Goal: Complete Application Form: Complete application form

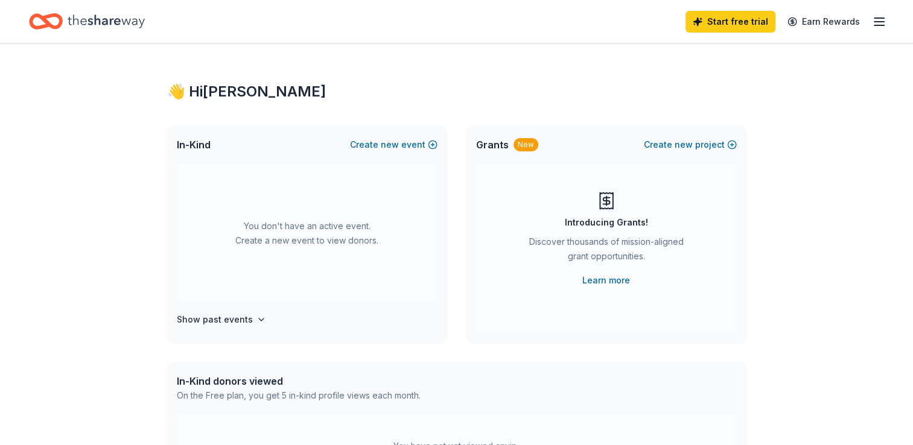
click at [297, 249] on div "You don't have an active event. Create a new event to view donors." at bounding box center [307, 233] width 261 height 139
click at [411, 144] on button "Create new event" at bounding box center [393, 145] width 87 height 14
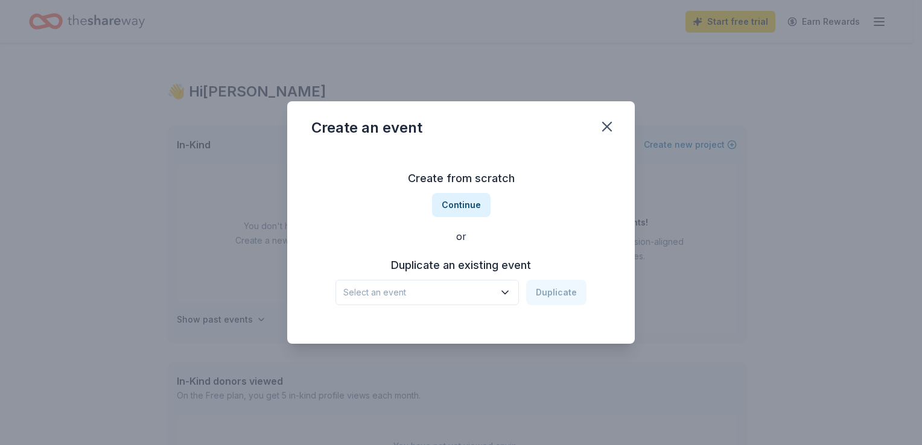
click at [504, 293] on icon "button" at bounding box center [505, 293] width 12 height 12
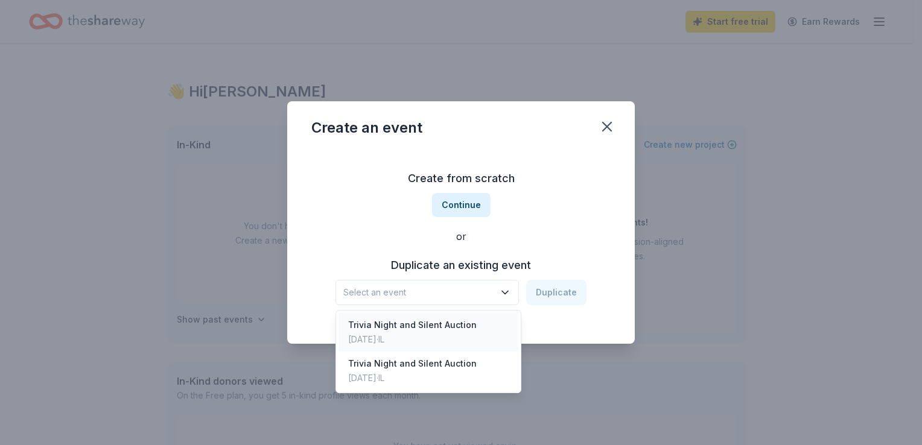
click at [437, 320] on div "Trivia Night and Silent Auction" at bounding box center [412, 325] width 128 height 14
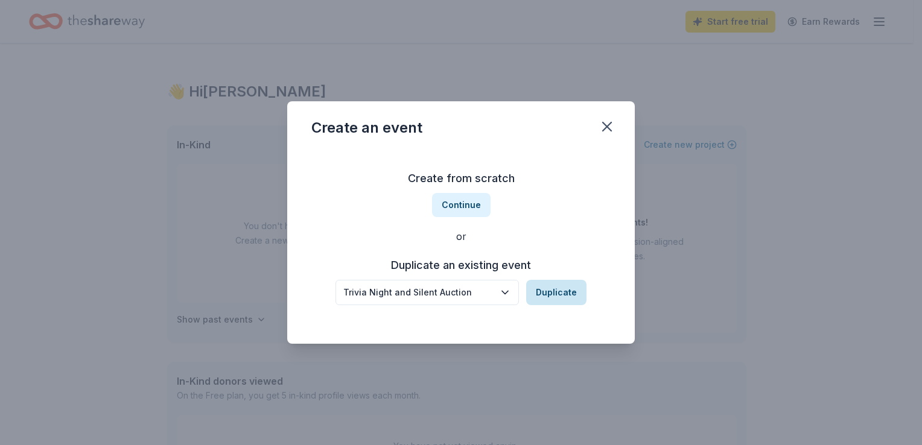
click at [544, 294] on button "Duplicate" at bounding box center [556, 292] width 60 height 25
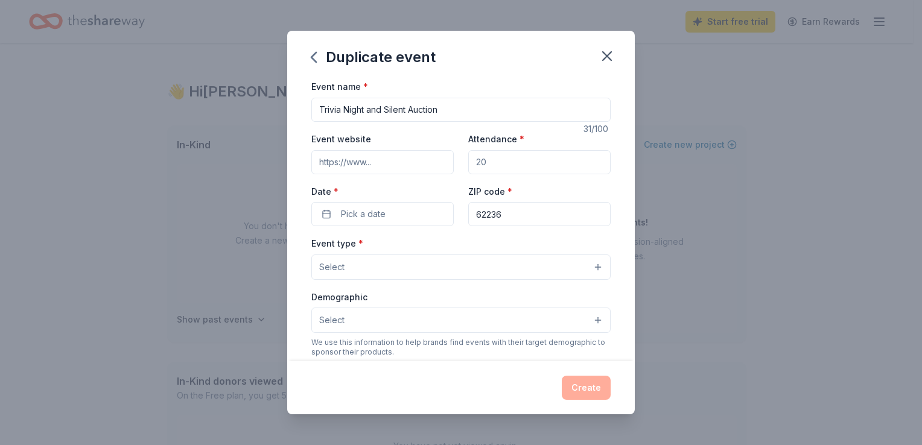
click at [381, 152] on input "Event website" at bounding box center [382, 162] width 142 height 24
click at [386, 163] on input "Event website" at bounding box center [382, 162] width 142 height 24
paste input "https://sites.google.com/view/columbiamusicboosters/home"
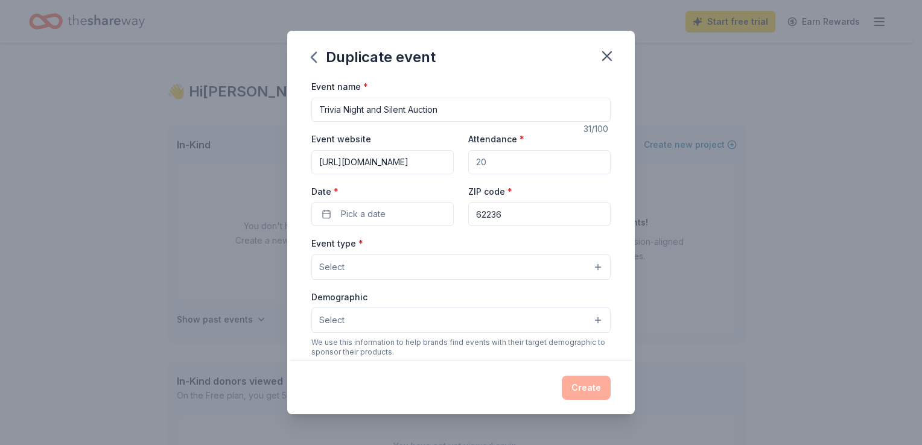
scroll to position [0, 119]
type input "https://sites.google.com/view/columbiamusicboosters/home"
click at [529, 160] on input "Attendance *" at bounding box center [539, 162] width 142 height 24
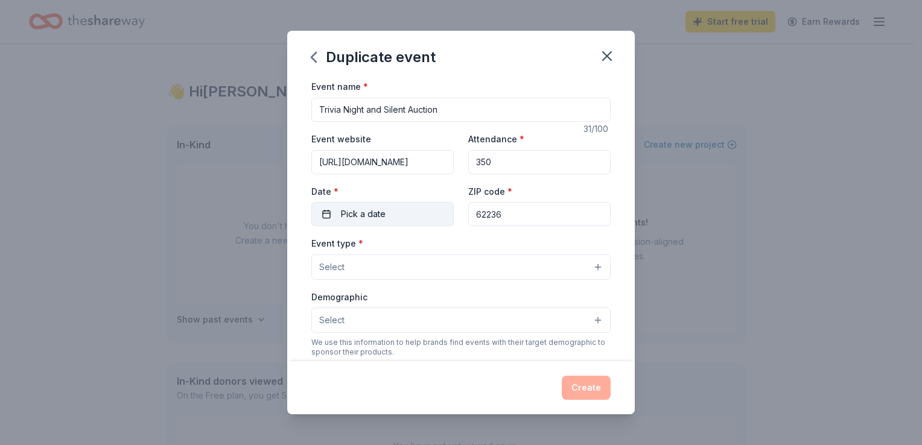
type input "350"
click at [357, 212] on span "Pick a date" at bounding box center [363, 214] width 45 height 14
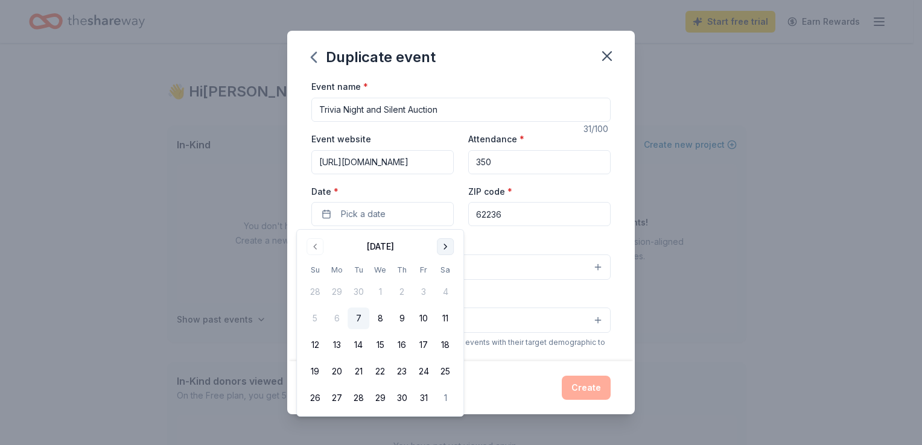
click at [442, 246] on button "Go to next month" at bounding box center [445, 246] width 17 height 17
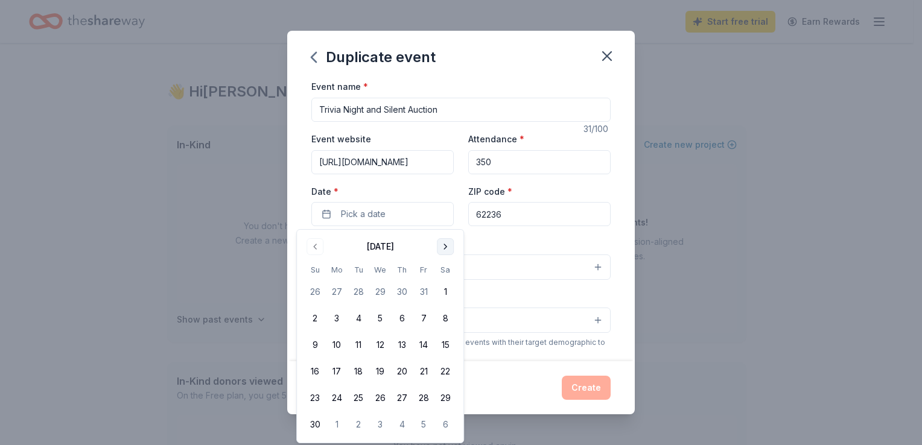
click at [442, 246] on button "Go to next month" at bounding box center [445, 246] width 17 height 17
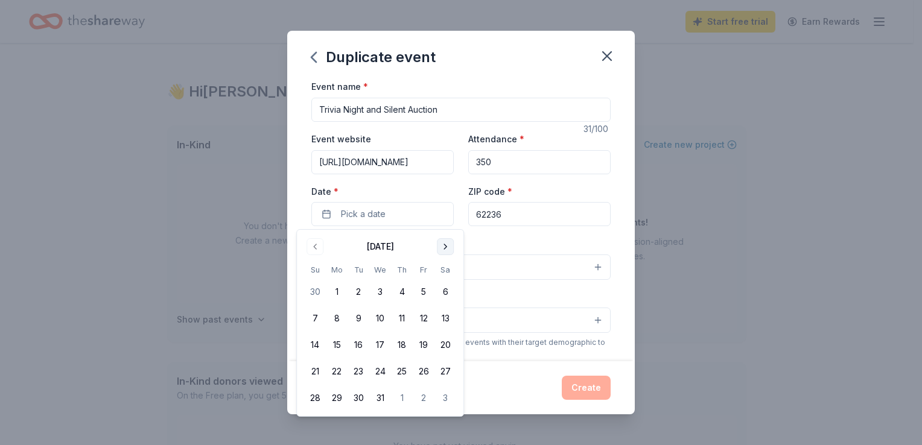
click at [442, 246] on button "Go to next month" at bounding box center [445, 246] width 17 height 17
click at [446, 320] on button "10" at bounding box center [445, 319] width 22 height 22
click at [536, 186] on div "ZIP code * 62236" at bounding box center [539, 205] width 142 height 43
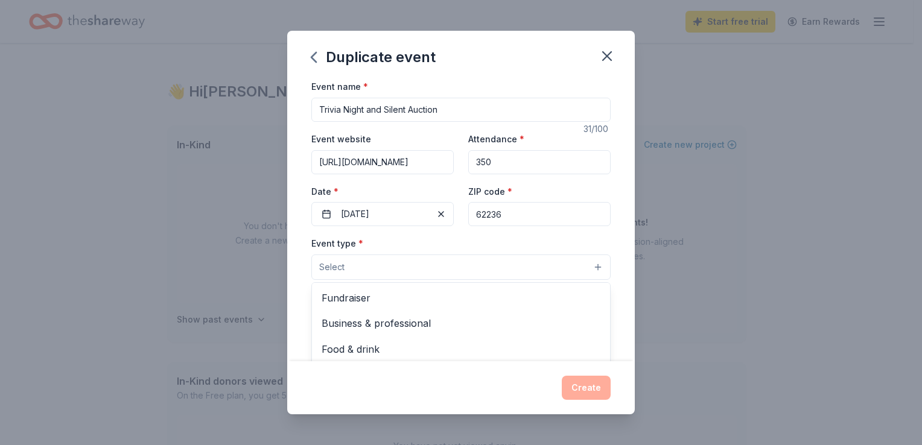
click at [586, 263] on button "Select" at bounding box center [460, 267] width 299 height 25
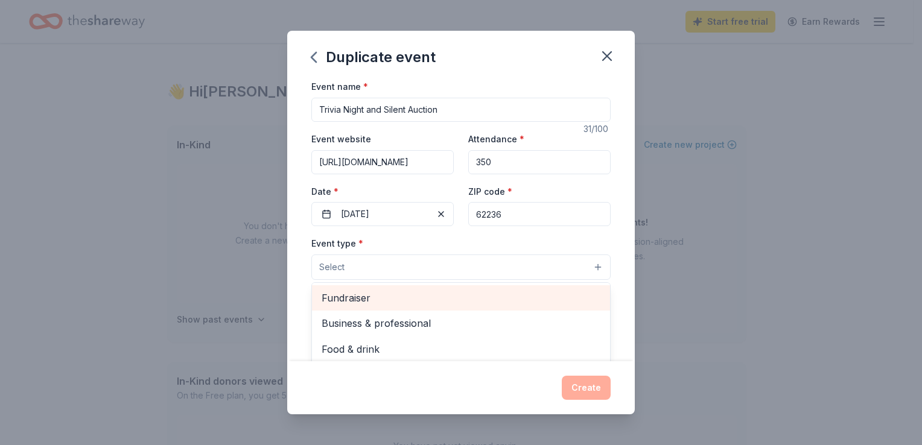
click at [372, 293] on span "Fundraiser" at bounding box center [461, 298] width 279 height 16
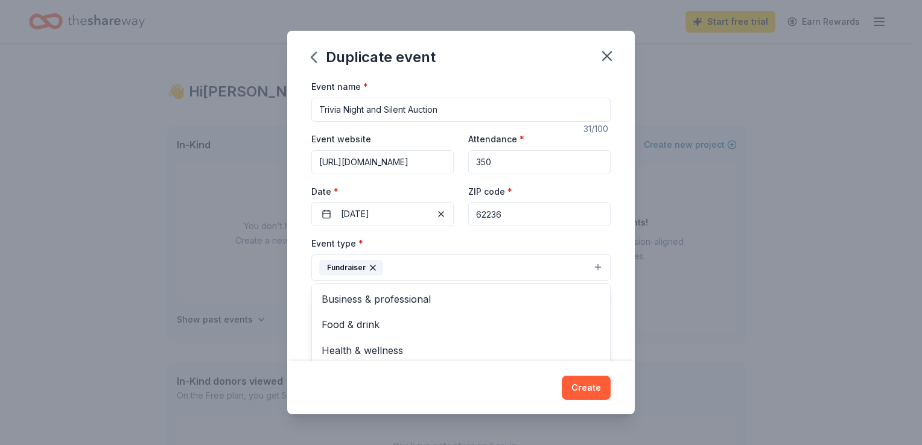
click at [560, 238] on div "Event type * Fundraiser Business & professional Food & drink Health & wellness …" at bounding box center [460, 258] width 299 height 45
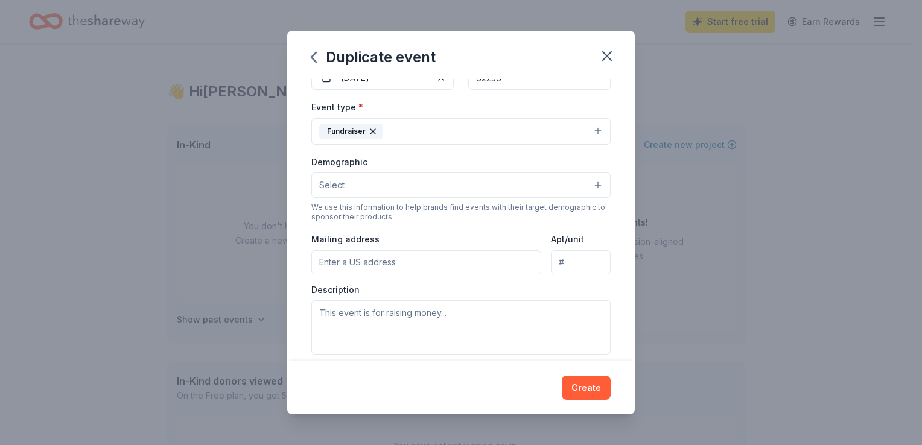
scroll to position [145, 0]
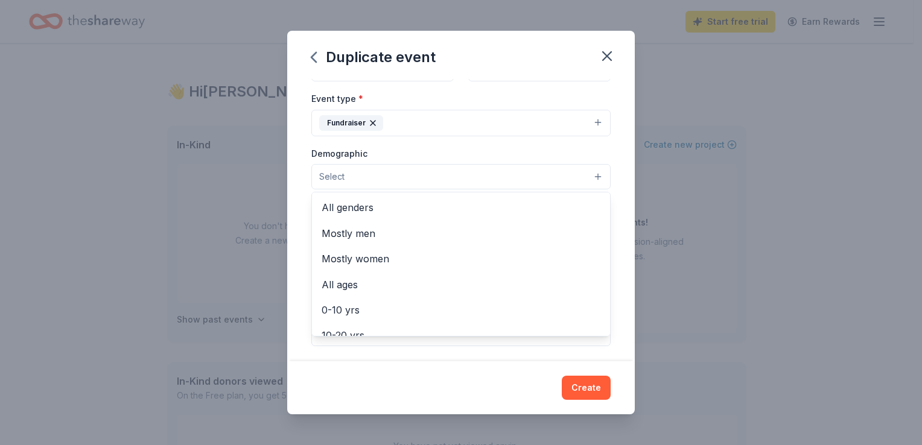
click at [591, 180] on button "Select" at bounding box center [460, 176] width 299 height 25
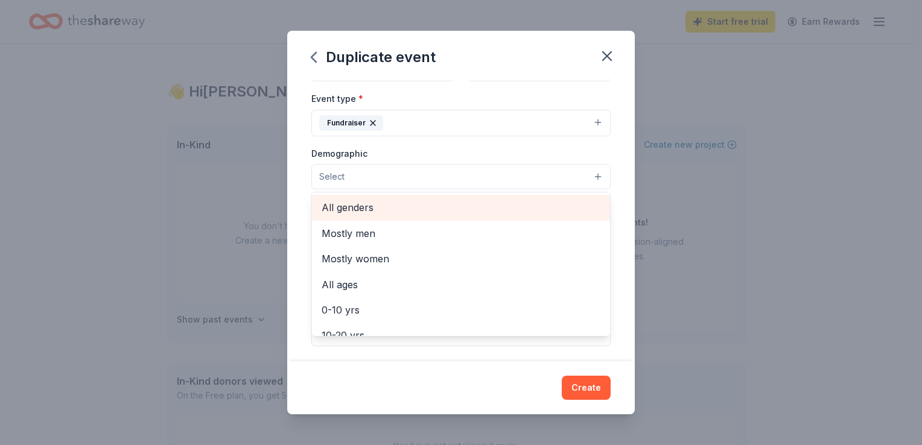
click at [355, 206] on span "All genders" at bounding box center [461, 208] width 279 height 16
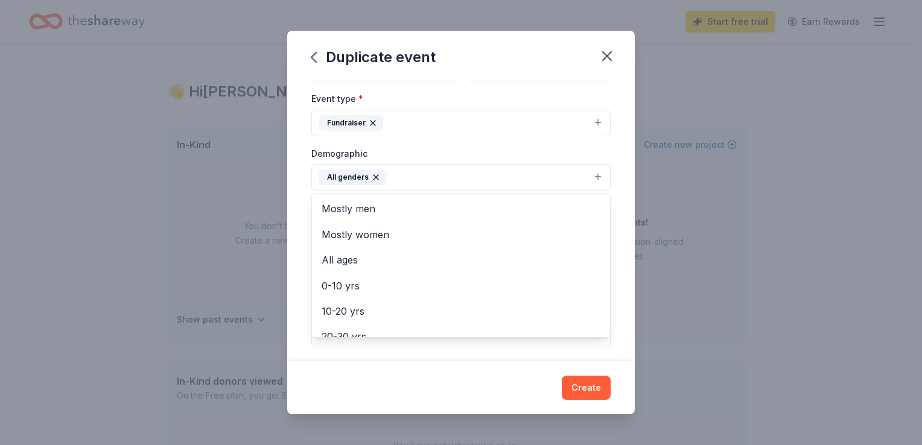
click at [615, 208] on div "Event name * Trivia Night and Silent Auction 31 /100 Event website https://site…" at bounding box center [460, 220] width 347 height 282
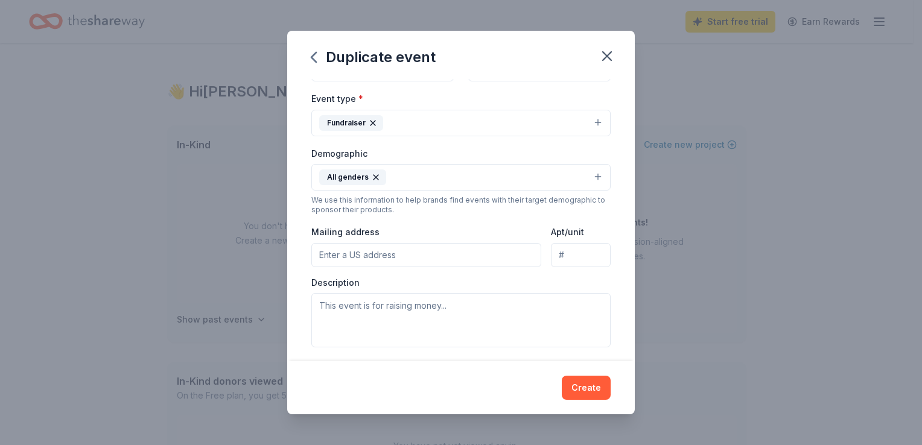
click at [407, 249] on input "Mailing address" at bounding box center [426, 255] width 230 height 24
type input "77 Veterans Parkway"
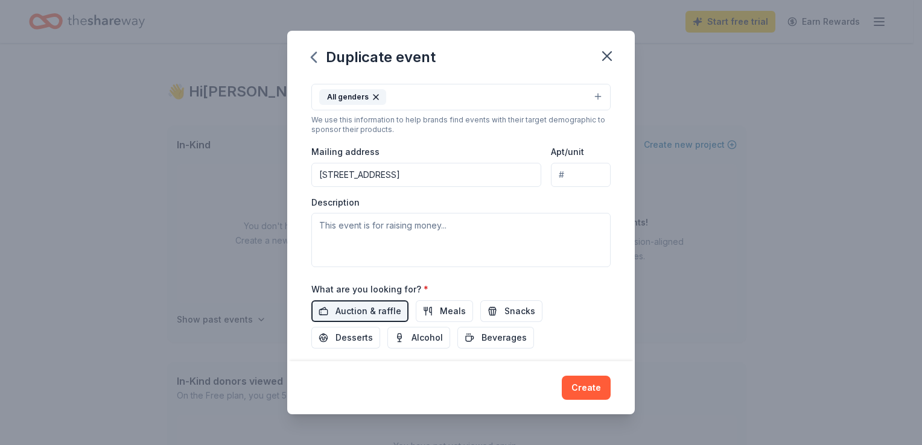
scroll to position [265, 0]
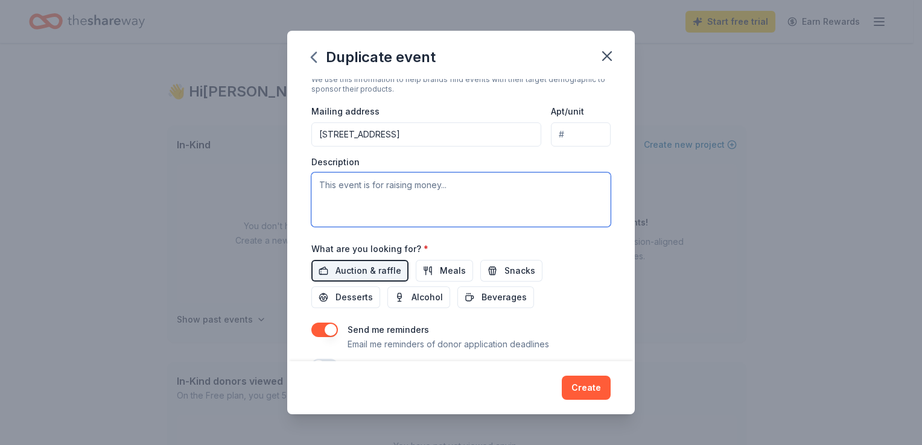
click at [422, 180] on textarea at bounding box center [460, 200] width 299 height 54
click at [337, 190] on textarea at bounding box center [460, 200] width 299 height 54
paste textarea "The primary purpose of this organization is to help financially support the Col…"
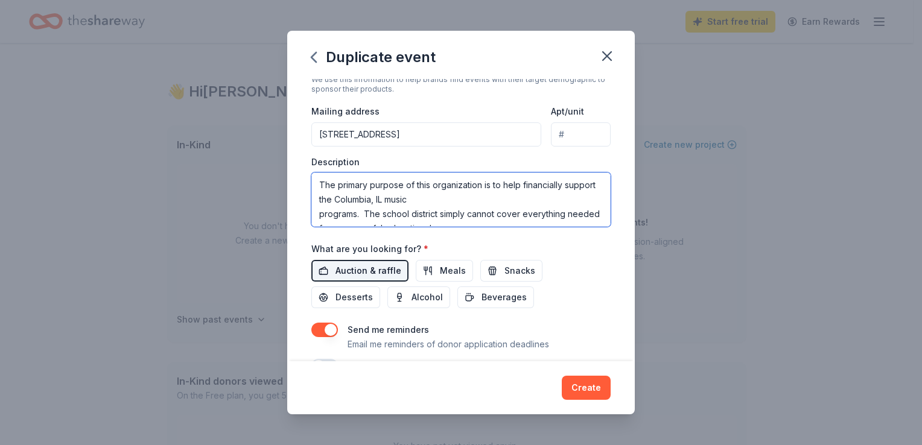
scroll to position [80, 0]
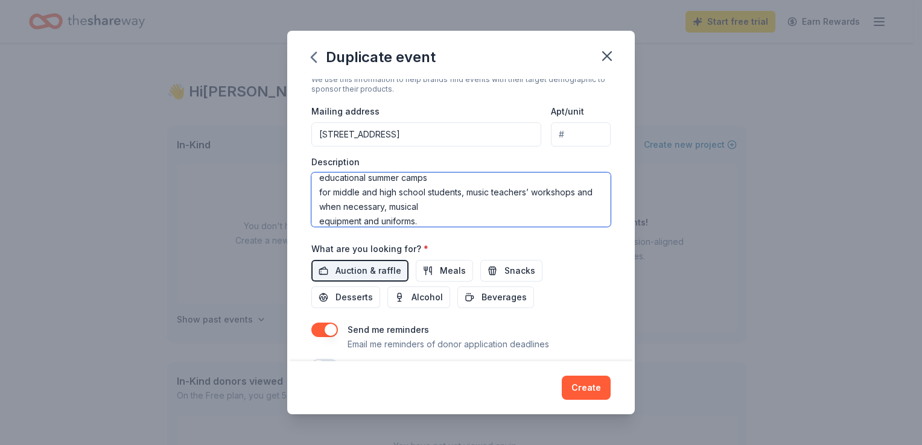
click at [440, 176] on textarea "The primary purpose of this organization is to help financially support the Col…" at bounding box center [460, 200] width 299 height 54
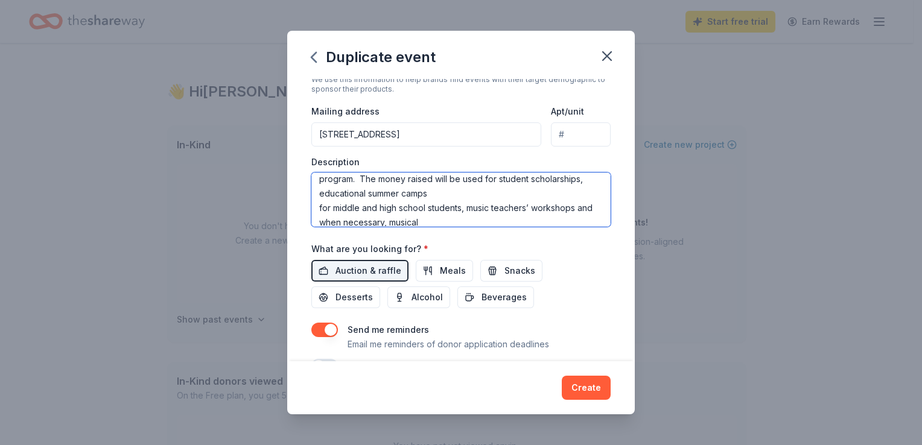
scroll to position [6, 0]
click at [457, 178] on textarea "The primary purpose of this organization is to help financially support the Col…" at bounding box center [460, 200] width 299 height 54
type textarea "The primary purpose of this fundraiser is to help financially support the Colum…"
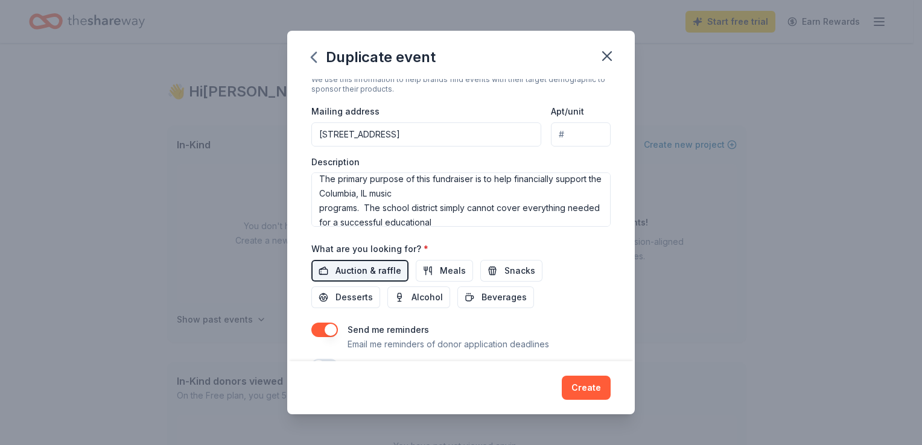
click at [378, 268] on span "Auction & raffle" at bounding box center [368, 271] width 66 height 14
click at [337, 268] on span "Auction & raffle" at bounding box center [368, 271] width 66 height 14
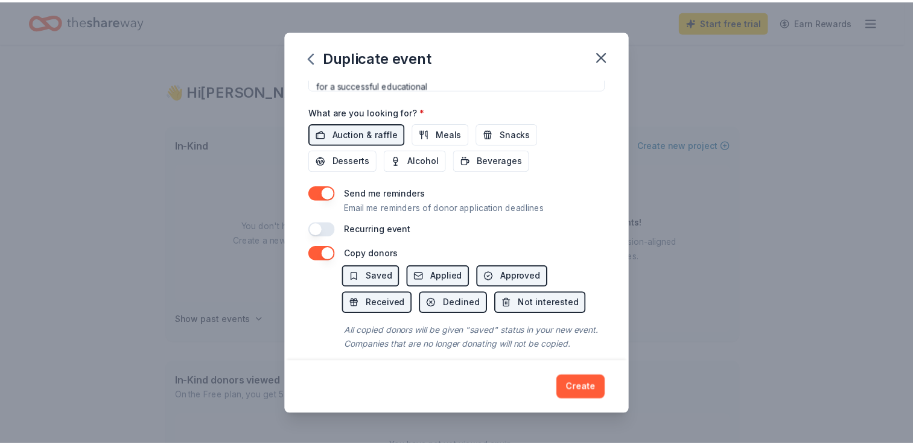
scroll to position [429, 0]
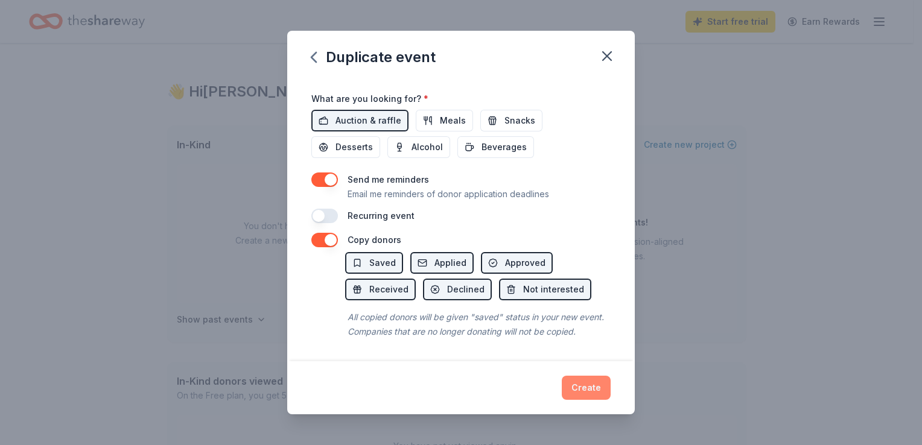
click at [596, 387] on button "Create" at bounding box center [586, 388] width 49 height 24
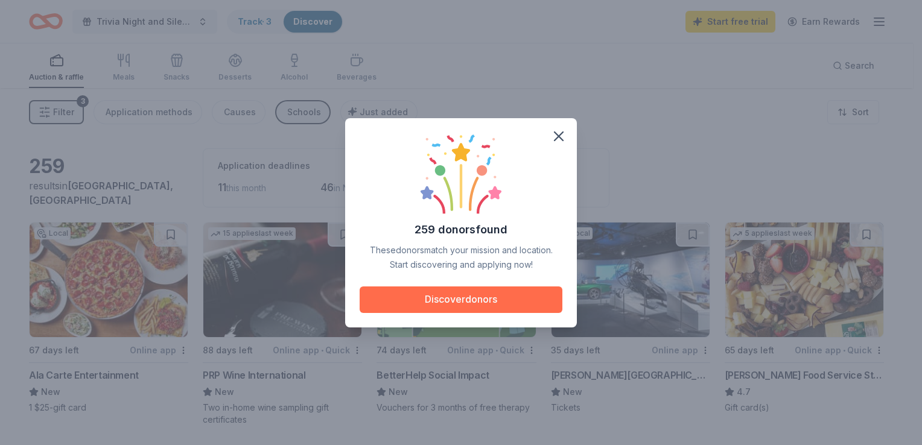
click at [501, 305] on button "Discover donors" at bounding box center [461, 300] width 203 height 27
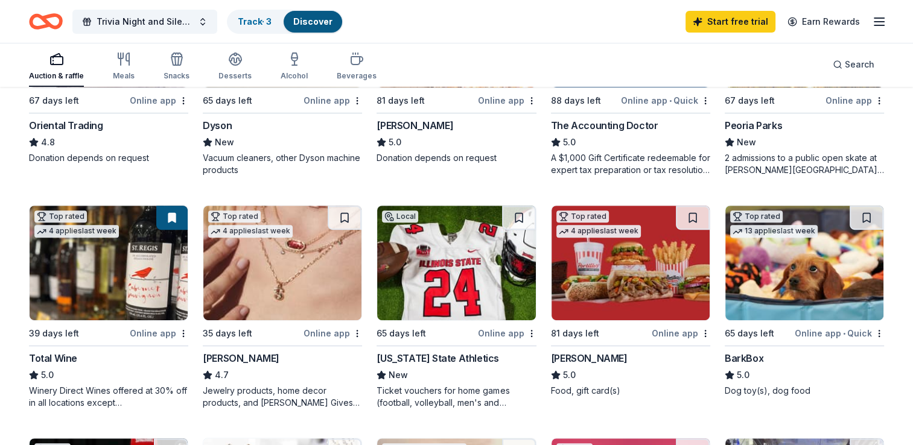
scroll to position [507, 0]
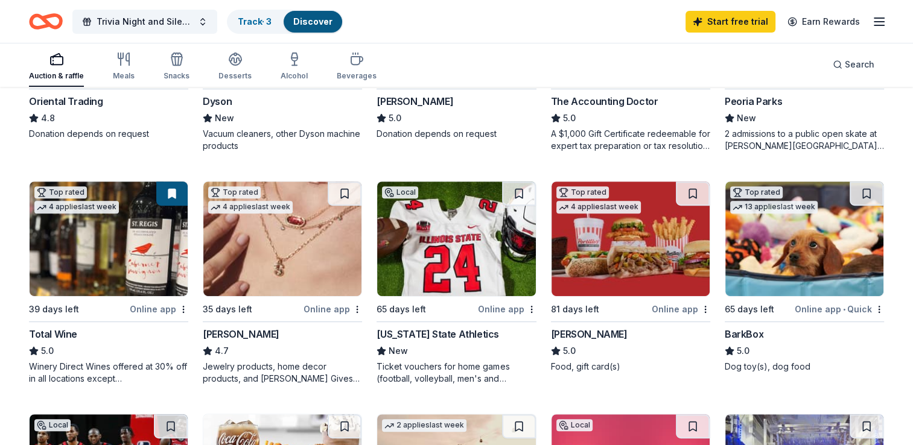
click at [154, 303] on div "Online app" at bounding box center [159, 309] width 59 height 15
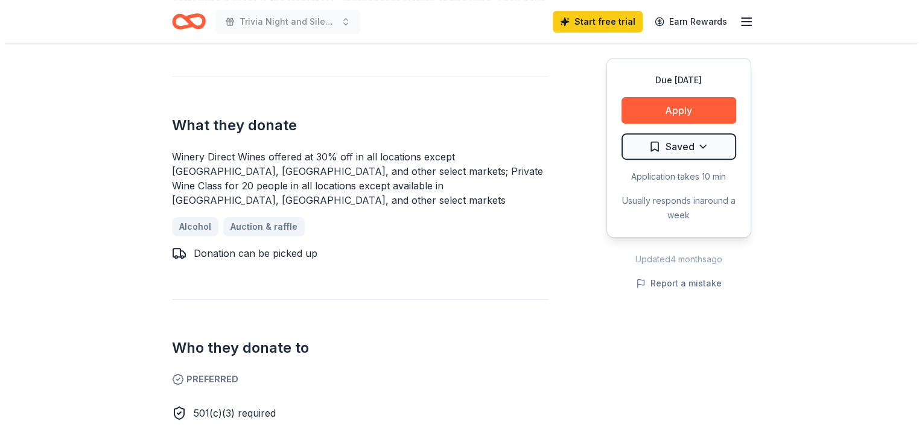
scroll to position [445, 0]
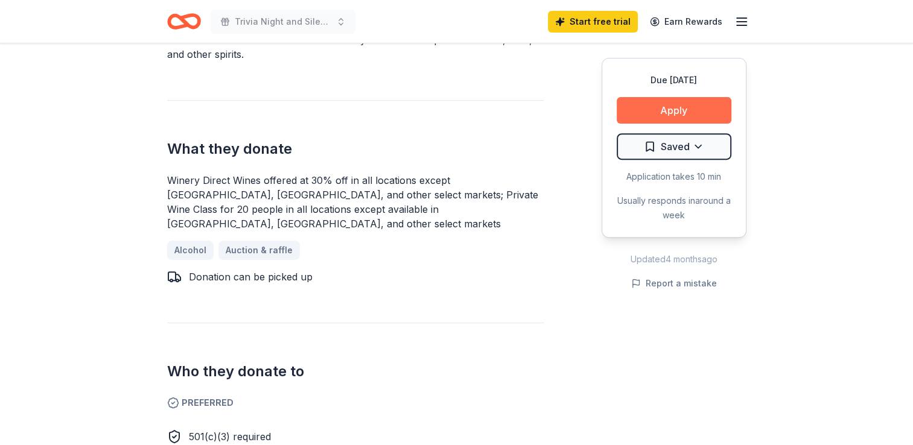
click at [684, 101] on button "Apply" at bounding box center [674, 110] width 115 height 27
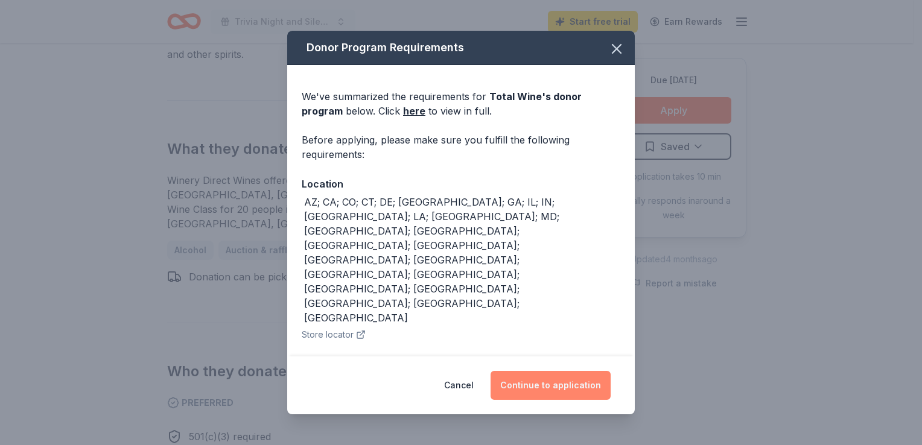
click at [537, 384] on button "Continue to application" at bounding box center [550, 385] width 120 height 29
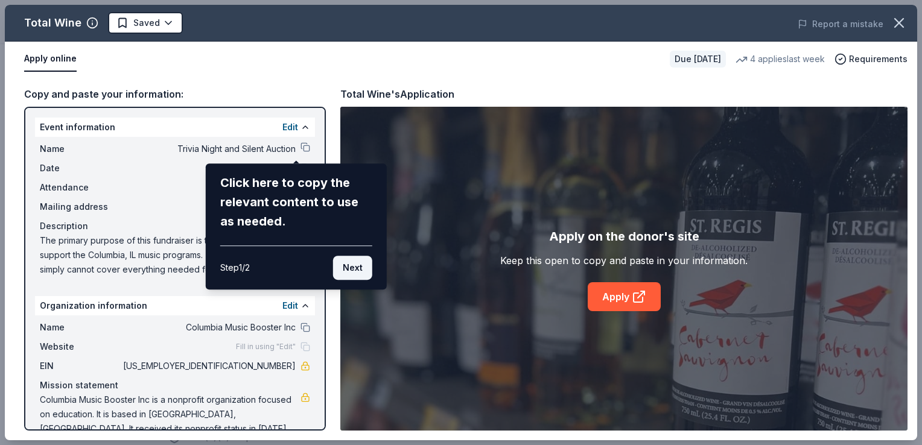
click at [352, 268] on button "Next" at bounding box center [352, 268] width 39 height 24
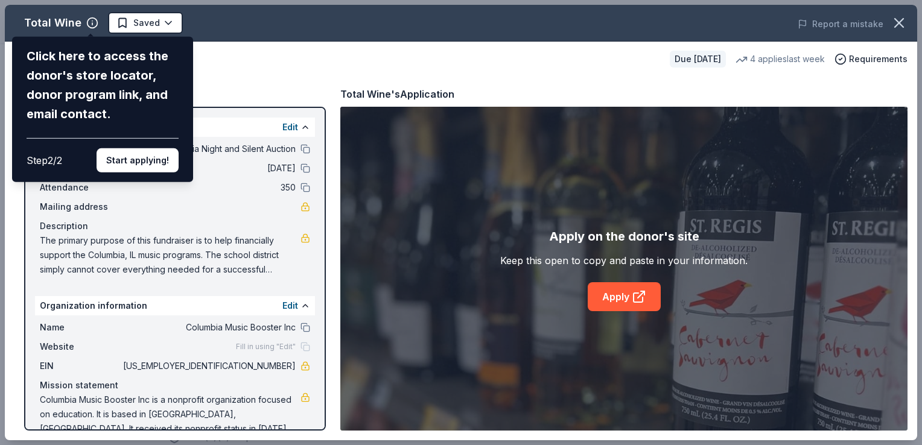
drag, startPoint x: 138, startPoint y: 160, endPoint x: 130, endPoint y: 159, distance: 8.5
click at [130, 159] on button "Start applying!" at bounding box center [138, 160] width 82 height 24
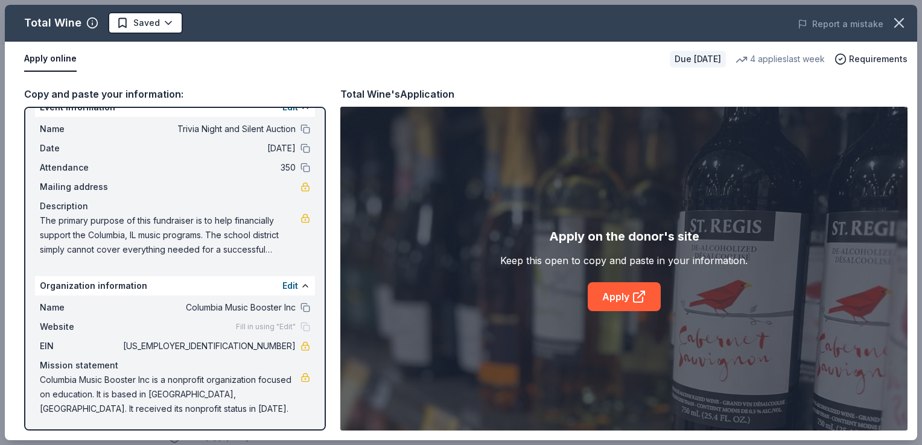
scroll to position [0, 0]
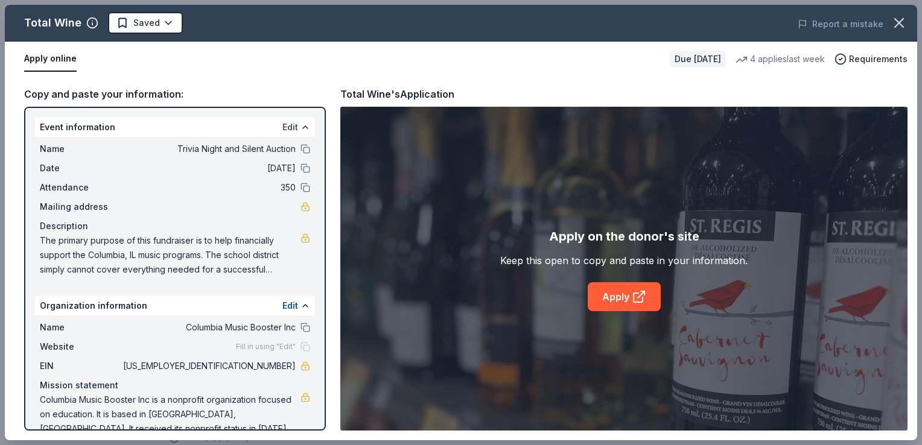
click at [282, 128] on button "Edit" at bounding box center [290, 127] width 16 height 14
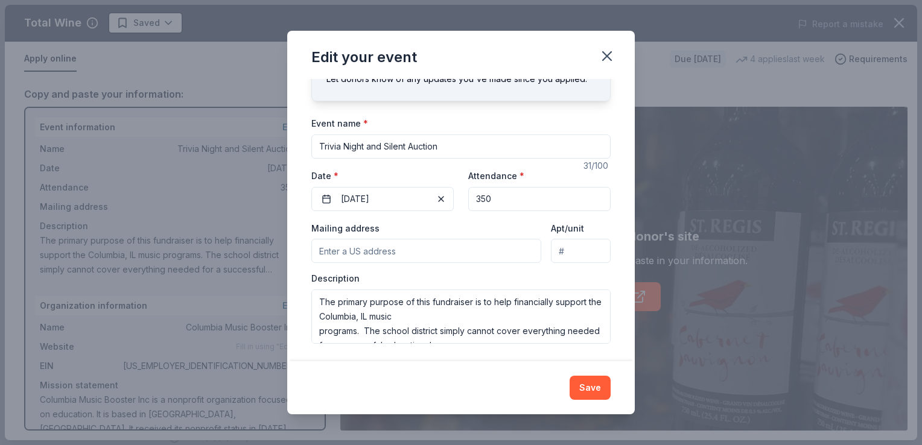
scroll to position [61, 0]
click at [370, 252] on input "Mailing address" at bounding box center [426, 250] width 230 height 24
type input "77 Veterans Parkway, Columbia, IL, 62236"
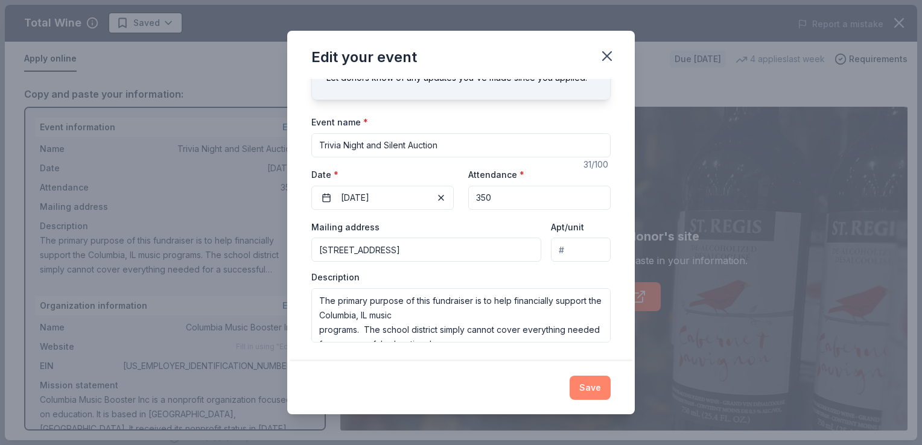
click at [593, 386] on button "Save" at bounding box center [589, 388] width 41 height 24
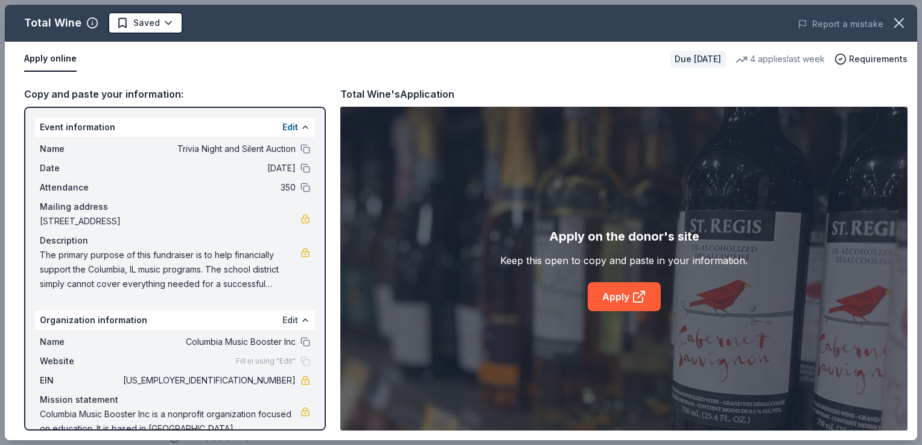
click at [282, 323] on button "Edit" at bounding box center [290, 320] width 16 height 14
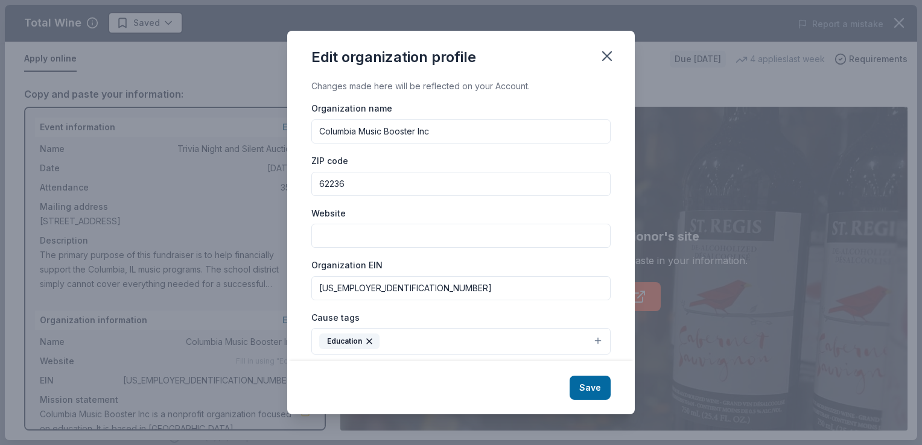
click at [344, 238] on input "Website" at bounding box center [460, 236] width 299 height 24
click at [373, 230] on input "Website" at bounding box center [460, 236] width 299 height 24
paste input "https://sites.google.com/view/columbiamusicboosters/home"
type input "https://sites.google.com/view/columbiamusicboosters/home"
click at [596, 388] on button "Save" at bounding box center [589, 388] width 41 height 24
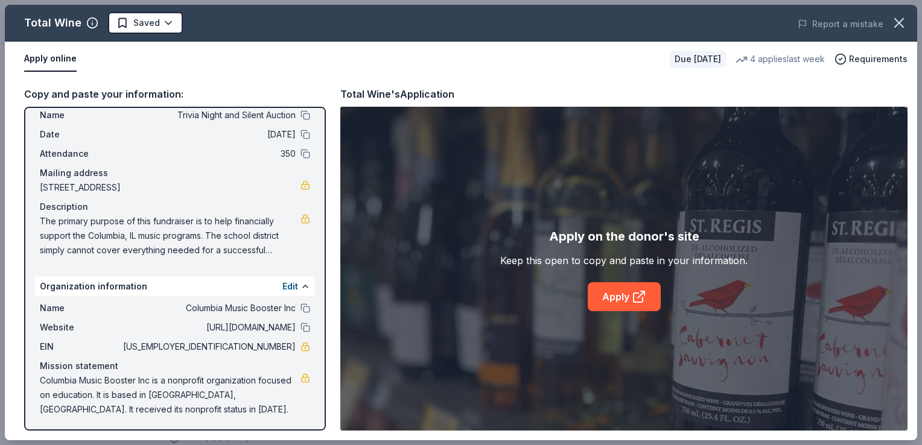
scroll to position [34, 0]
drag, startPoint x: 919, startPoint y: 69, endPoint x: 921, endPoint y: 230, distance: 161.7
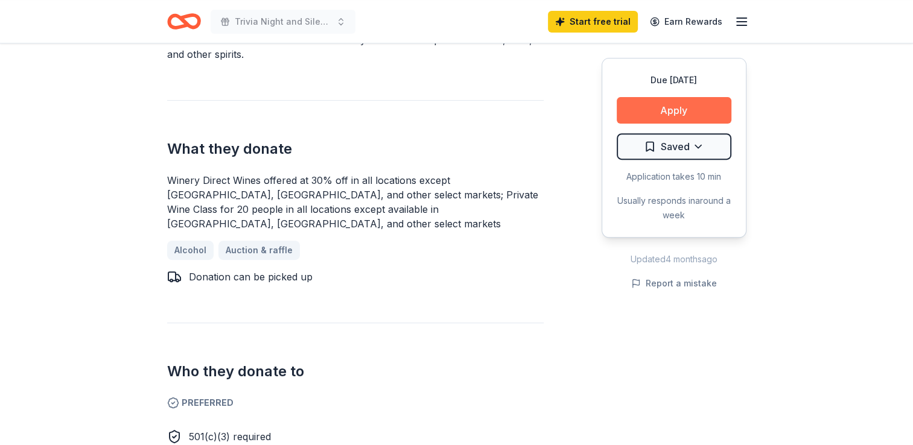
click at [676, 115] on button "Apply" at bounding box center [674, 110] width 115 height 27
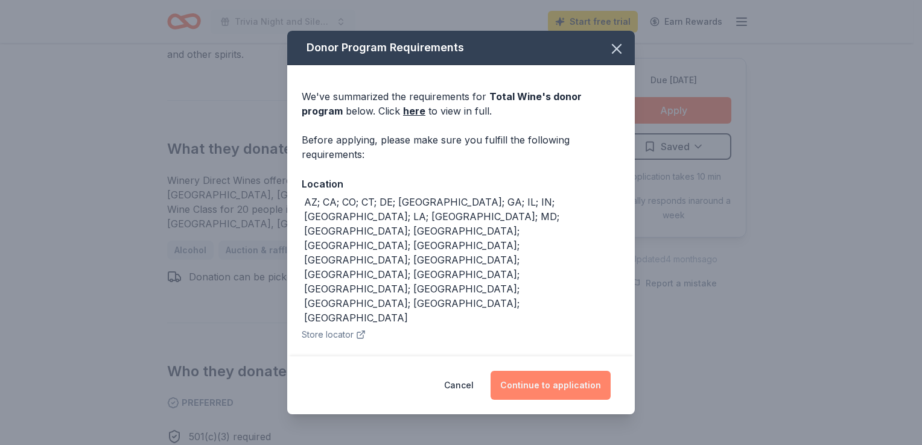
click at [550, 373] on button "Continue to application" at bounding box center [550, 385] width 120 height 29
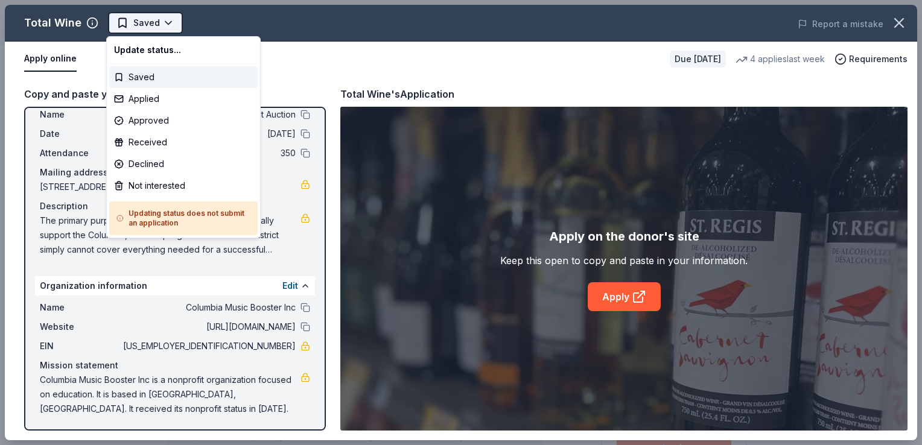
scroll to position [0, 0]
click at [138, 24] on html "Trivia Night and Silent Auction Saved Apply Due in 39 days Share Total Wine 5.0…" at bounding box center [461, 222] width 922 height 445
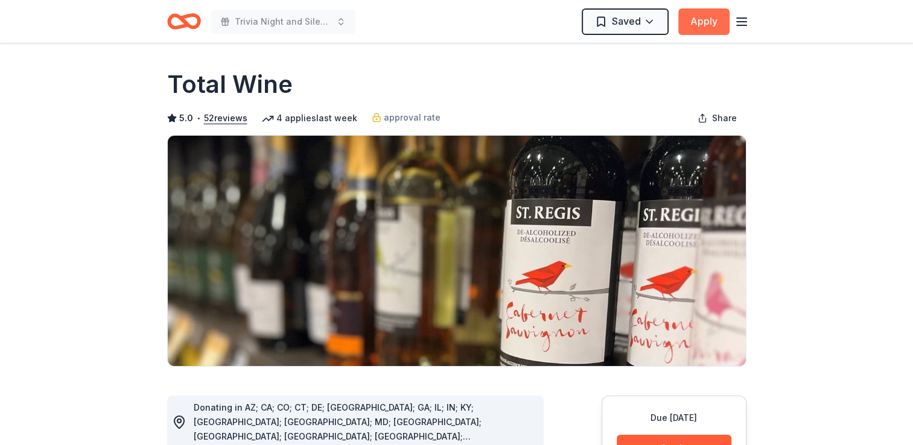
click at [702, 21] on button "Apply" at bounding box center [703, 21] width 51 height 27
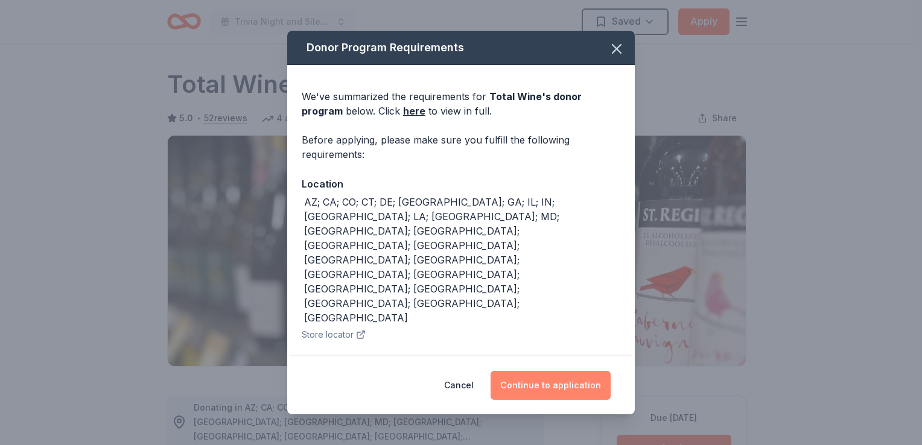
click at [538, 385] on button "Continue to application" at bounding box center [550, 385] width 120 height 29
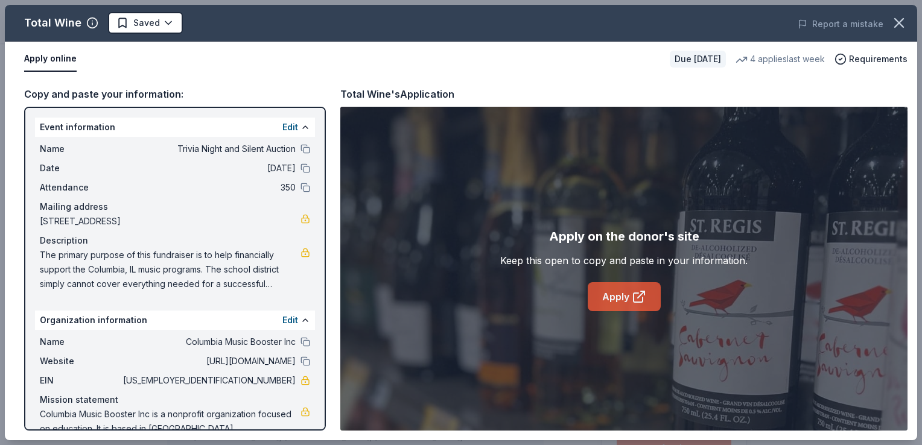
click at [624, 298] on link "Apply" at bounding box center [624, 296] width 73 height 29
